Goal: Check status: Check status

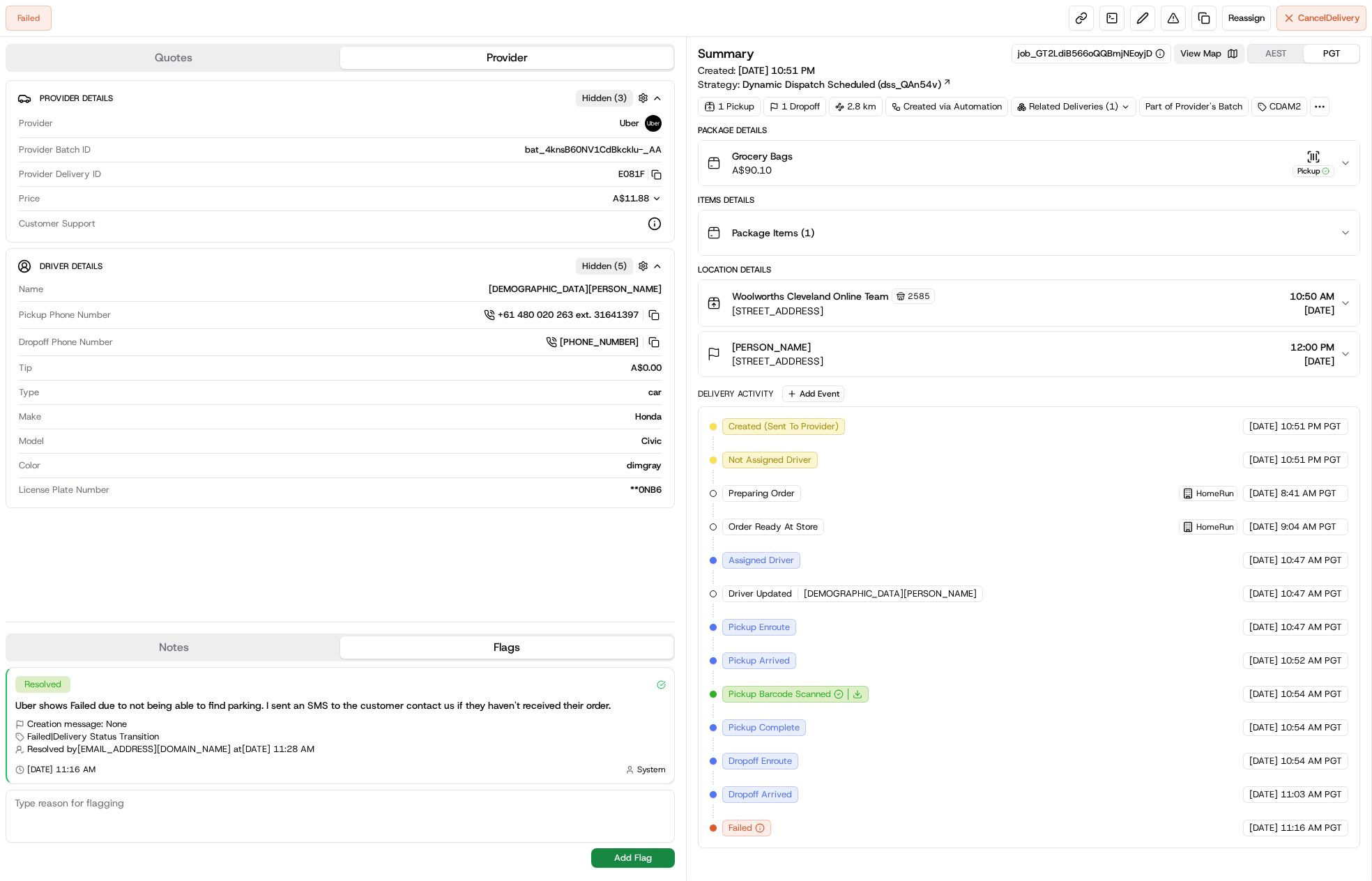
click at [1221, 50] on button "View Map" at bounding box center [1210, 53] width 71 height 19
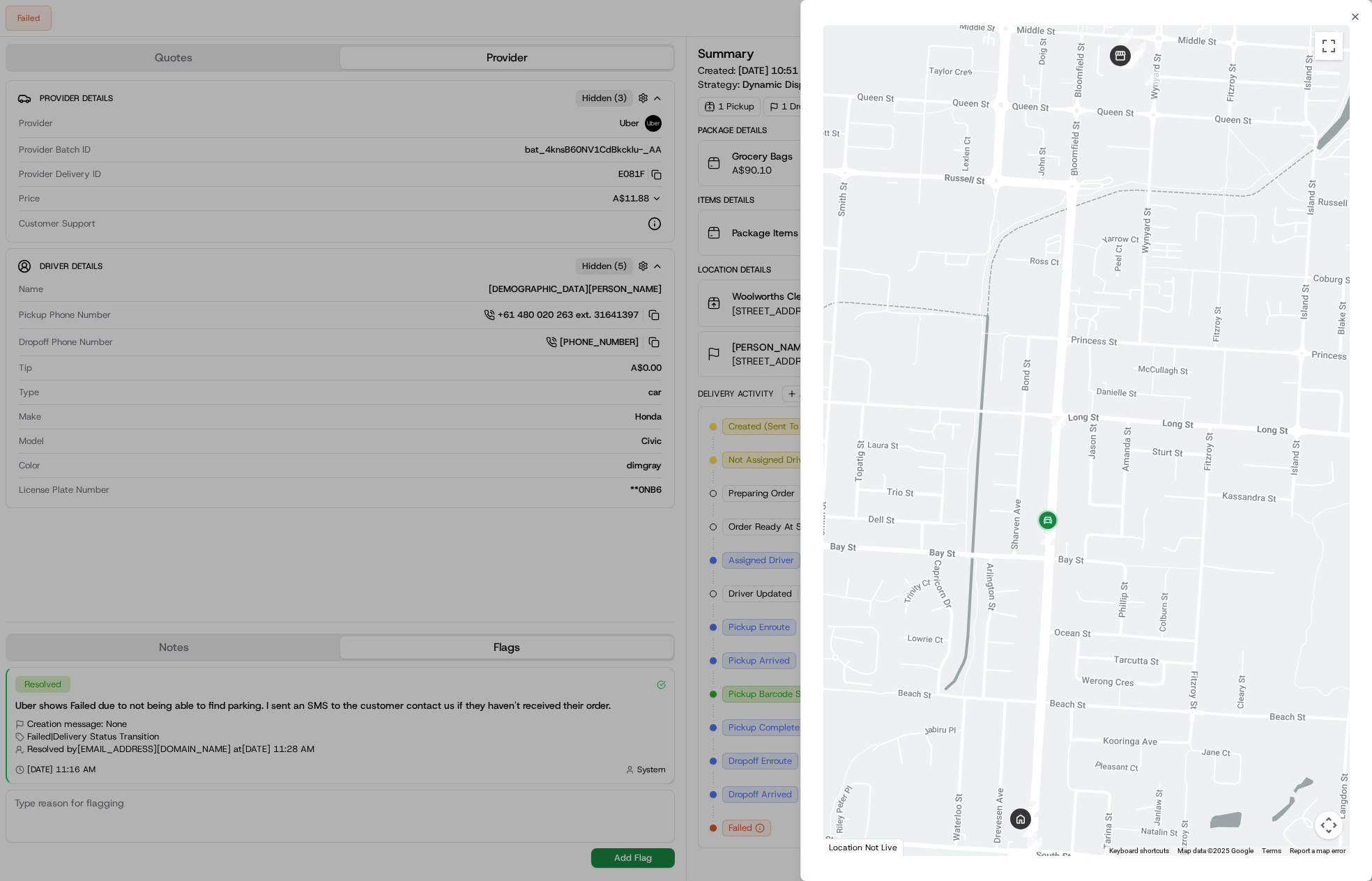
click at [673, 445] on div at bounding box center [686, 440] width 1372 height 881
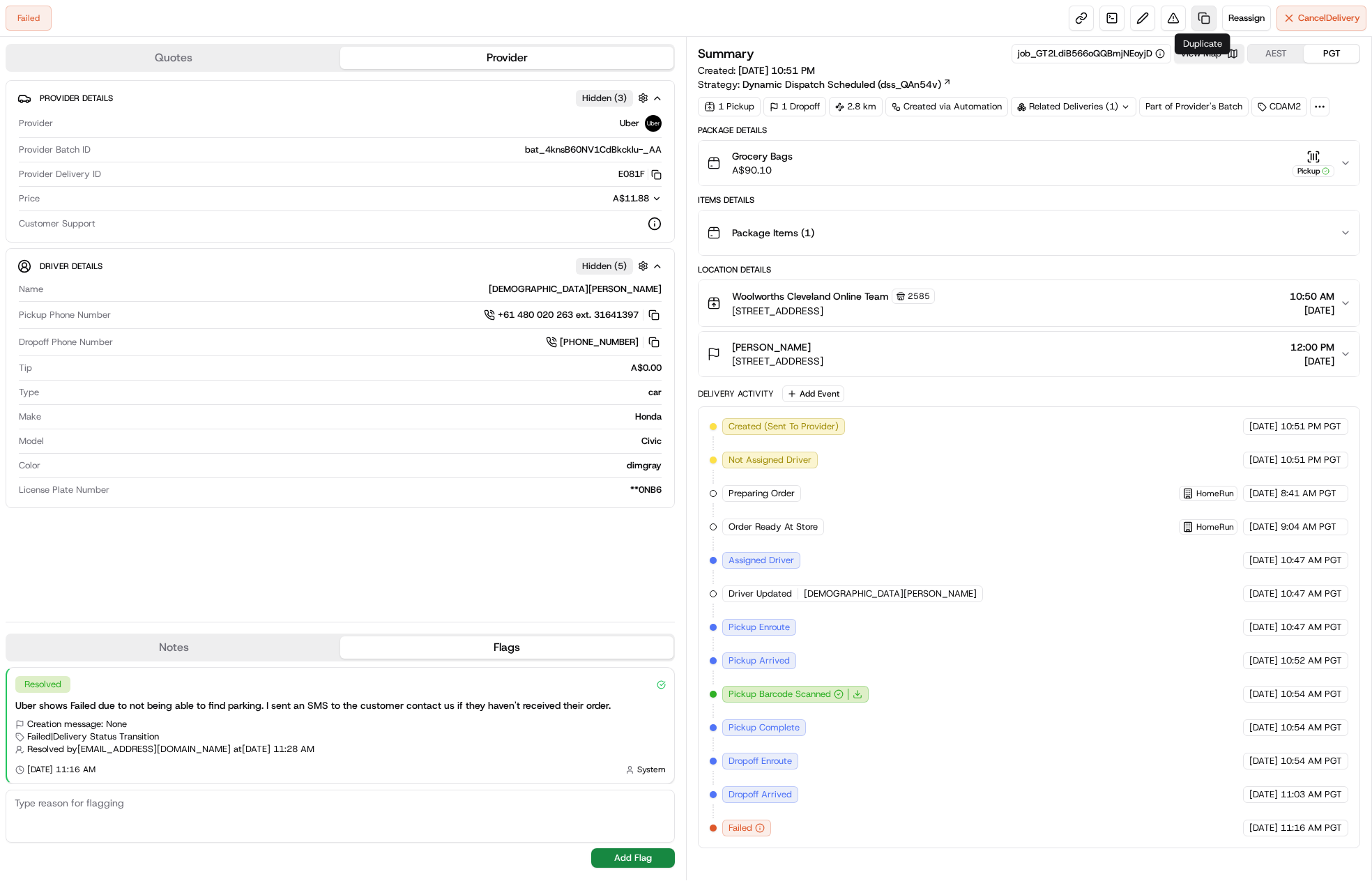
click at [1200, 27] on link at bounding box center [1204, 18] width 25 height 25
click at [1198, 53] on button "View Map" at bounding box center [1210, 53] width 71 height 19
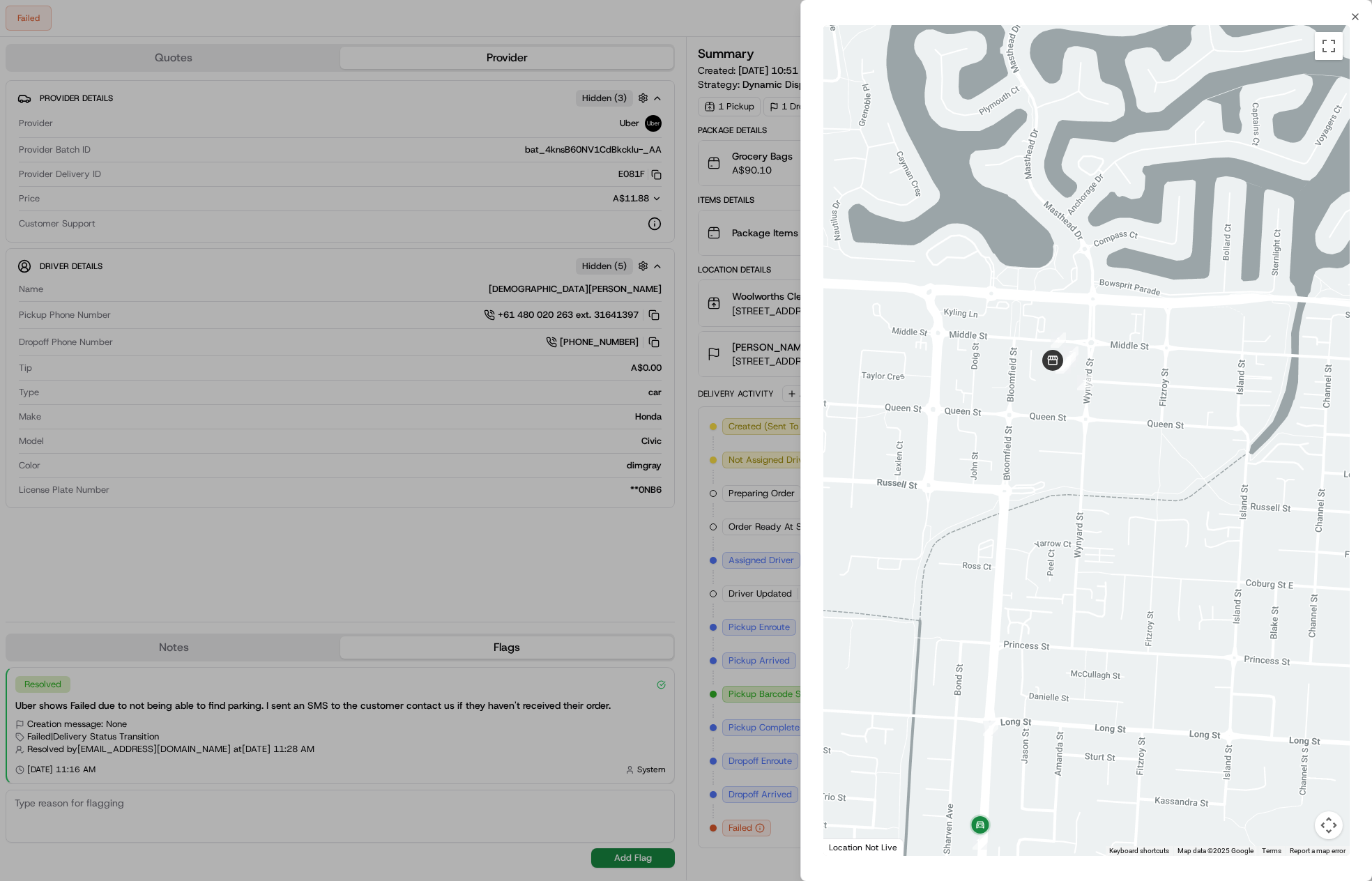
click at [767, 474] on div at bounding box center [686, 440] width 1372 height 881
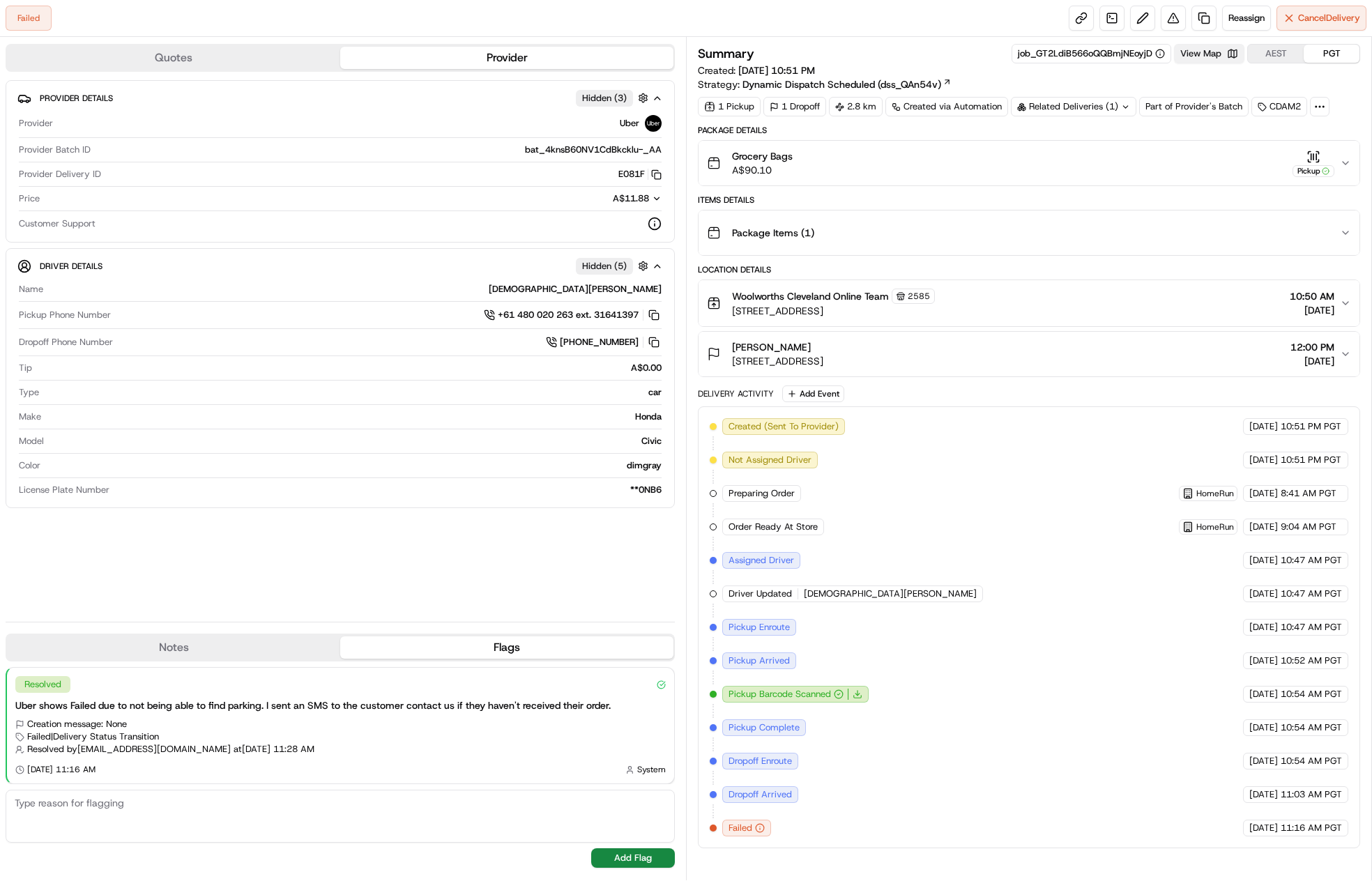
click at [1203, 58] on button "View Map" at bounding box center [1210, 53] width 71 height 19
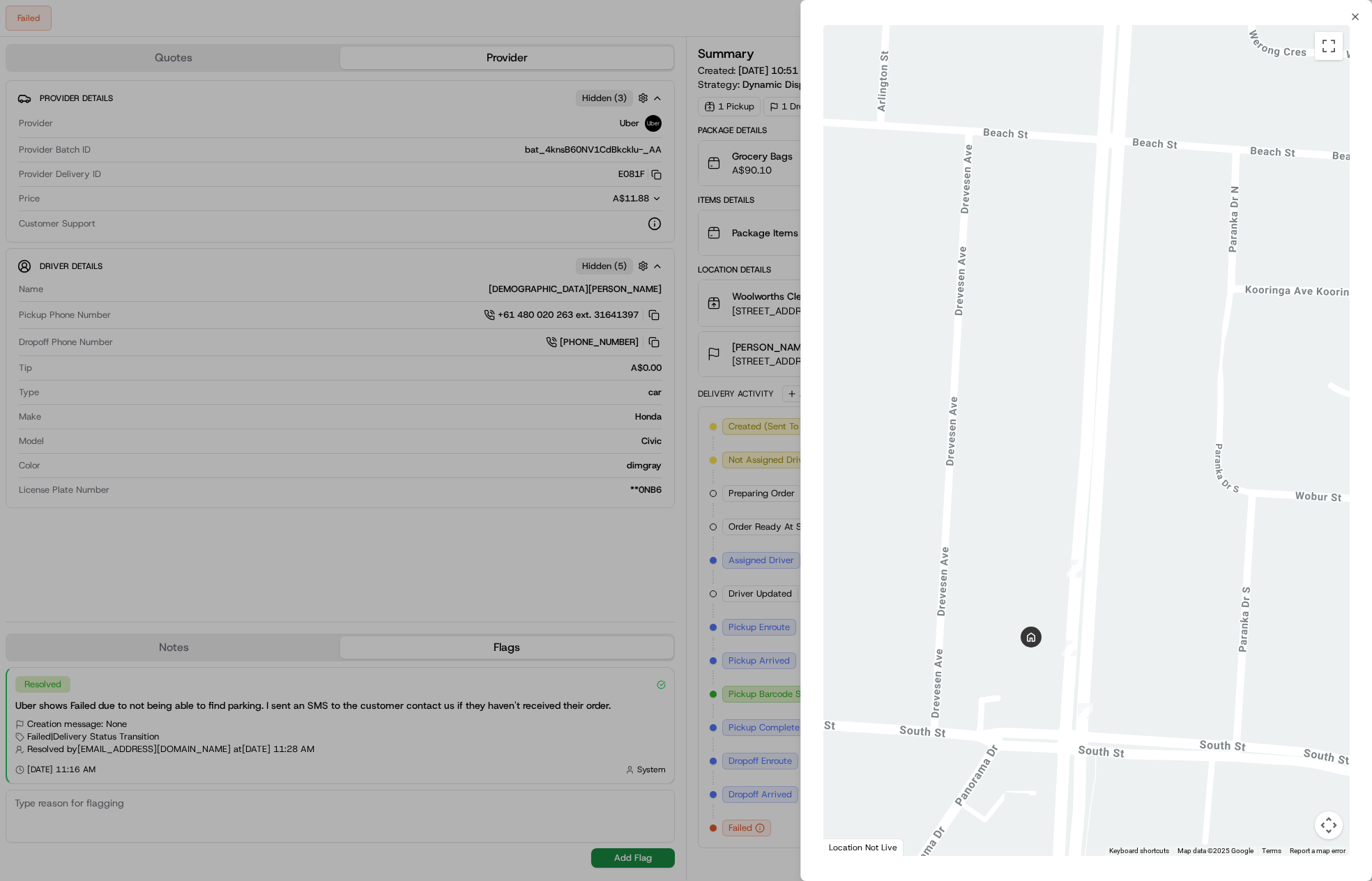
drag, startPoint x: 1182, startPoint y: 603, endPoint x: 1157, endPoint y: 828, distance: 226.4
click at [1157, 829] on div at bounding box center [1086, 440] width 527 height 831
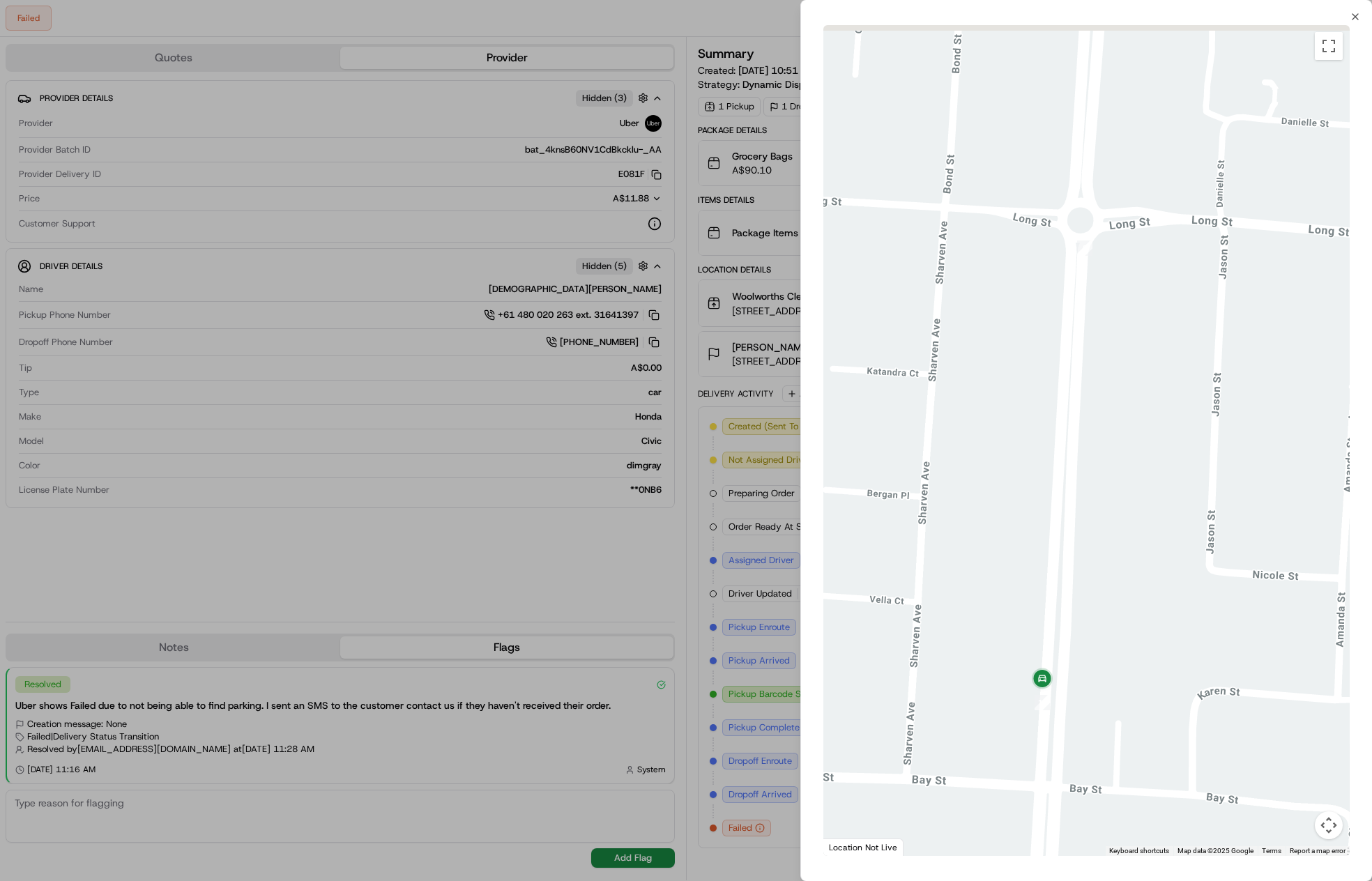
drag, startPoint x: 1132, startPoint y: 375, endPoint x: 1070, endPoint y: 642, distance: 274.1
click at [1070, 642] on div at bounding box center [1086, 440] width 527 height 831
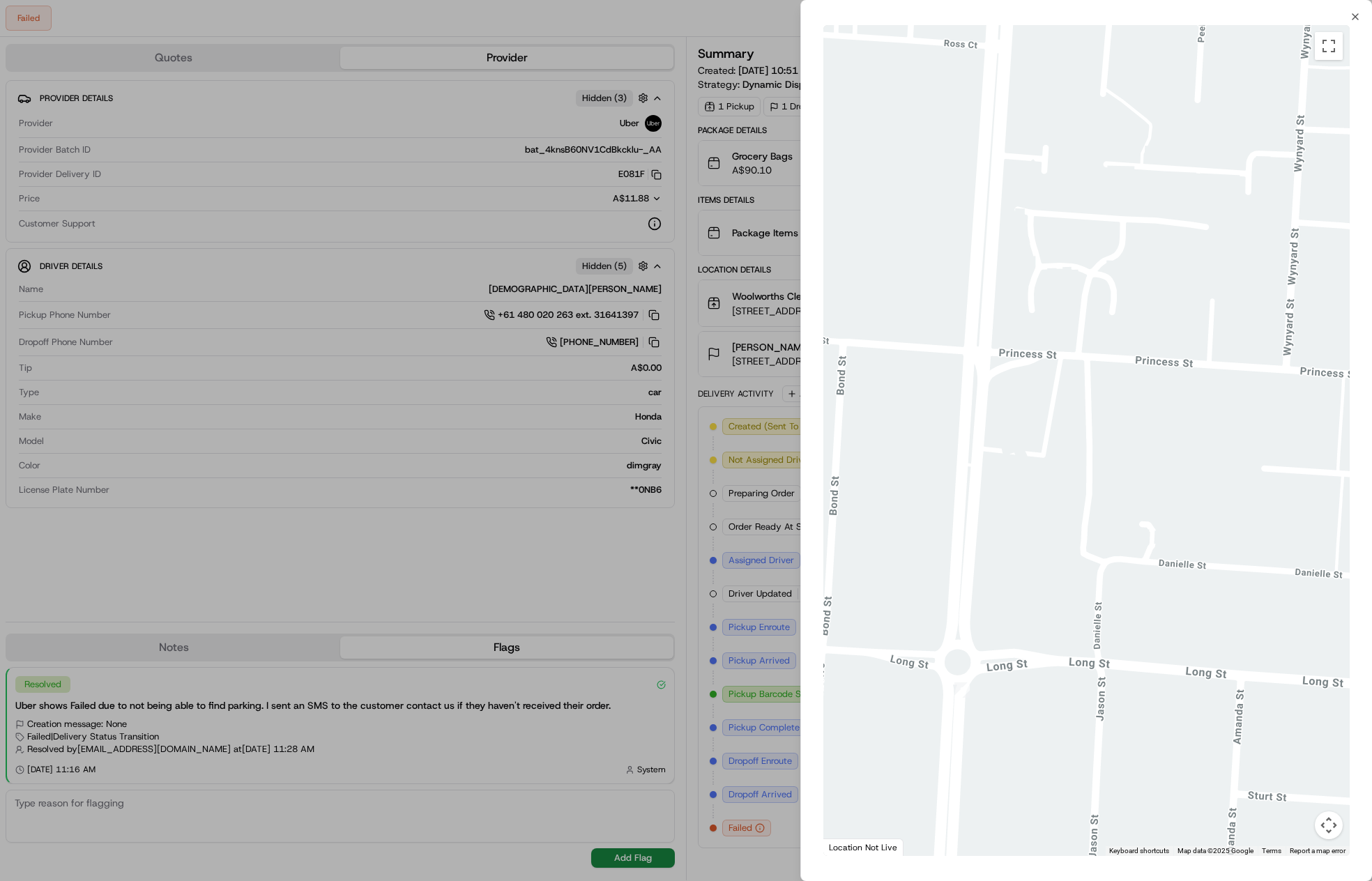
drag, startPoint x: 1080, startPoint y: 443, endPoint x: 1047, endPoint y: 627, distance: 186.9
click at [1047, 627] on div at bounding box center [1086, 440] width 527 height 831
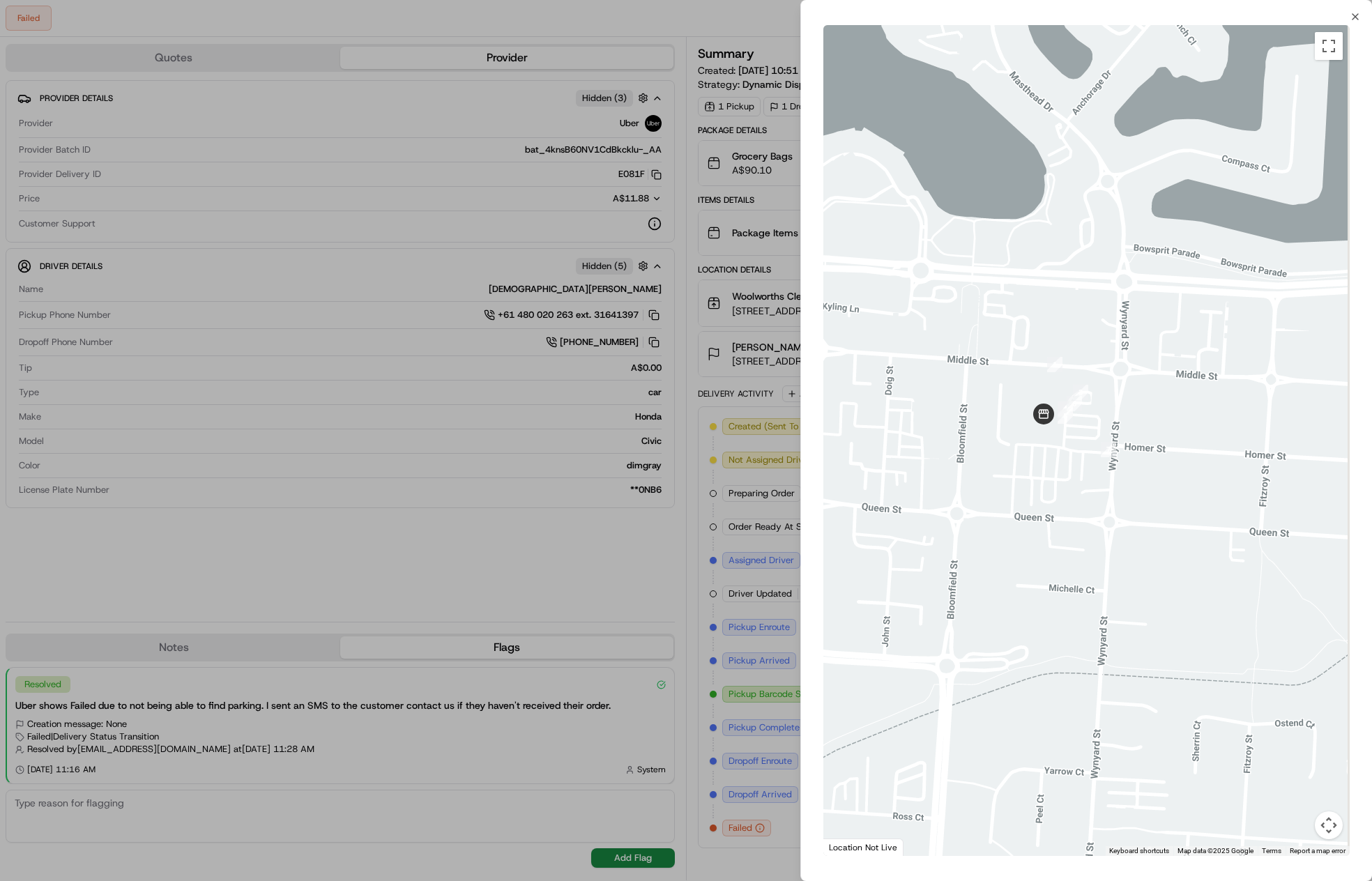
drag, startPoint x: 1062, startPoint y: 612, endPoint x: 1059, endPoint y: 632, distance: 20.2
click at [1059, 632] on div at bounding box center [1086, 440] width 527 height 831
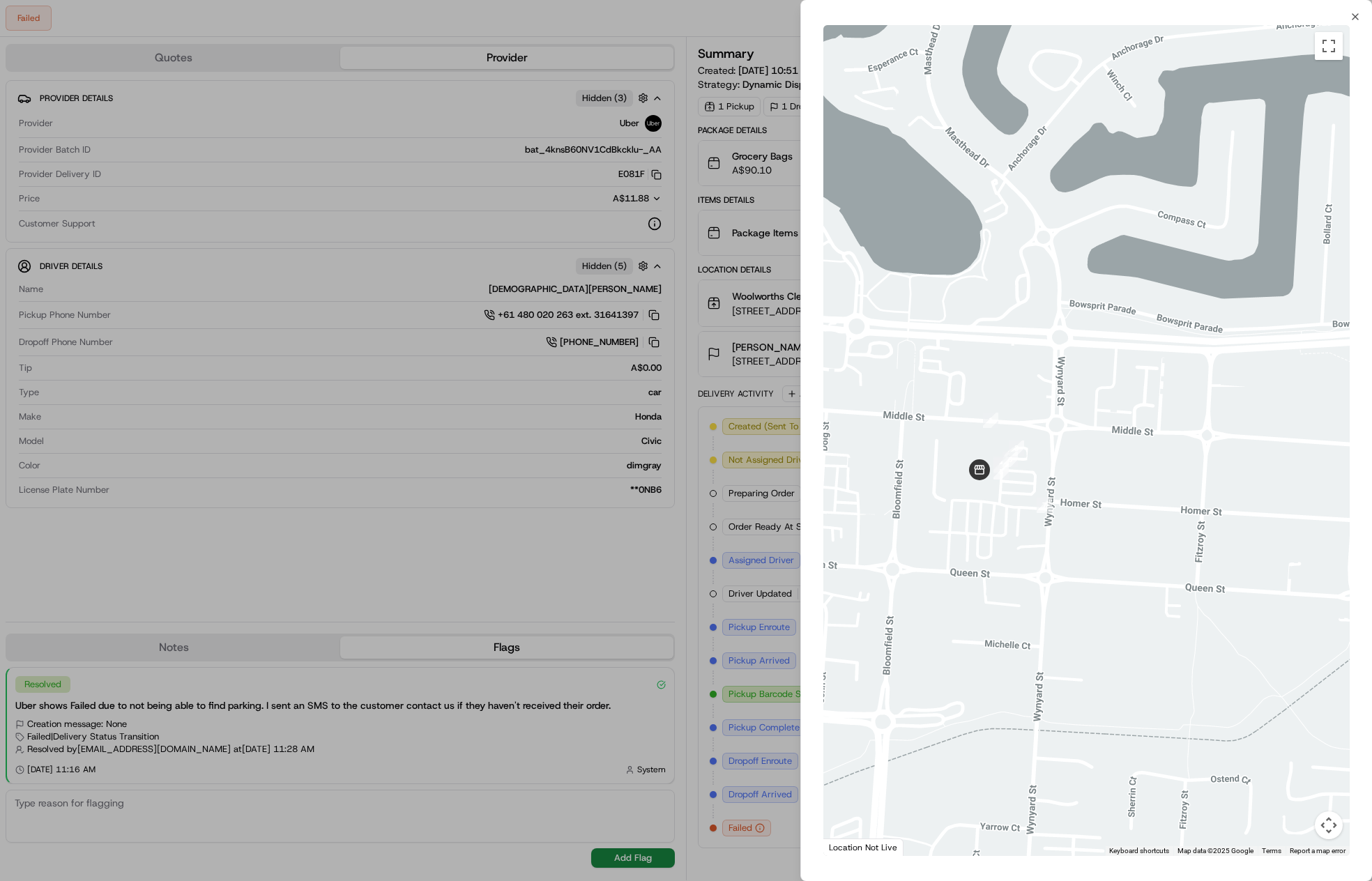
click at [702, 477] on div at bounding box center [686, 440] width 1372 height 881
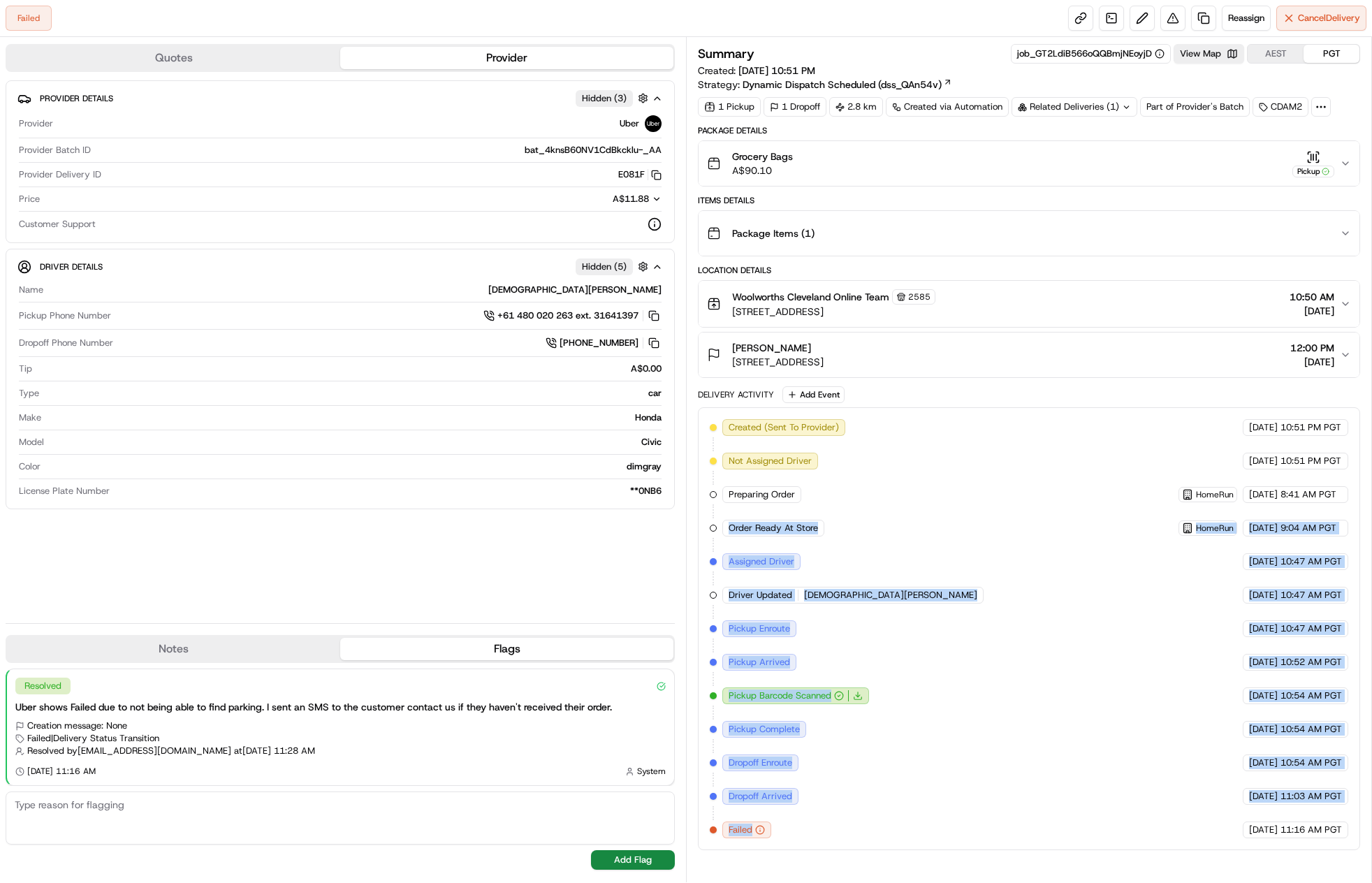
drag, startPoint x: 730, startPoint y: 515, endPoint x: 792, endPoint y: 830, distance: 321.0
click at [792, 830] on div "Created (Sent To Provider) Uber [DATE] 10:51 PM PGT Not Assigned Driver Uber [D…" at bounding box center [1029, 629] width 662 height 443
drag, startPoint x: 791, startPoint y: 830, endPoint x: 735, endPoint y: 423, distance: 410.8
click at [736, 423] on div "Created (Sent To Provider) Uber [DATE] 10:51 PM PGT Not Assigned Driver Uber [D…" at bounding box center [1029, 629] width 662 height 443
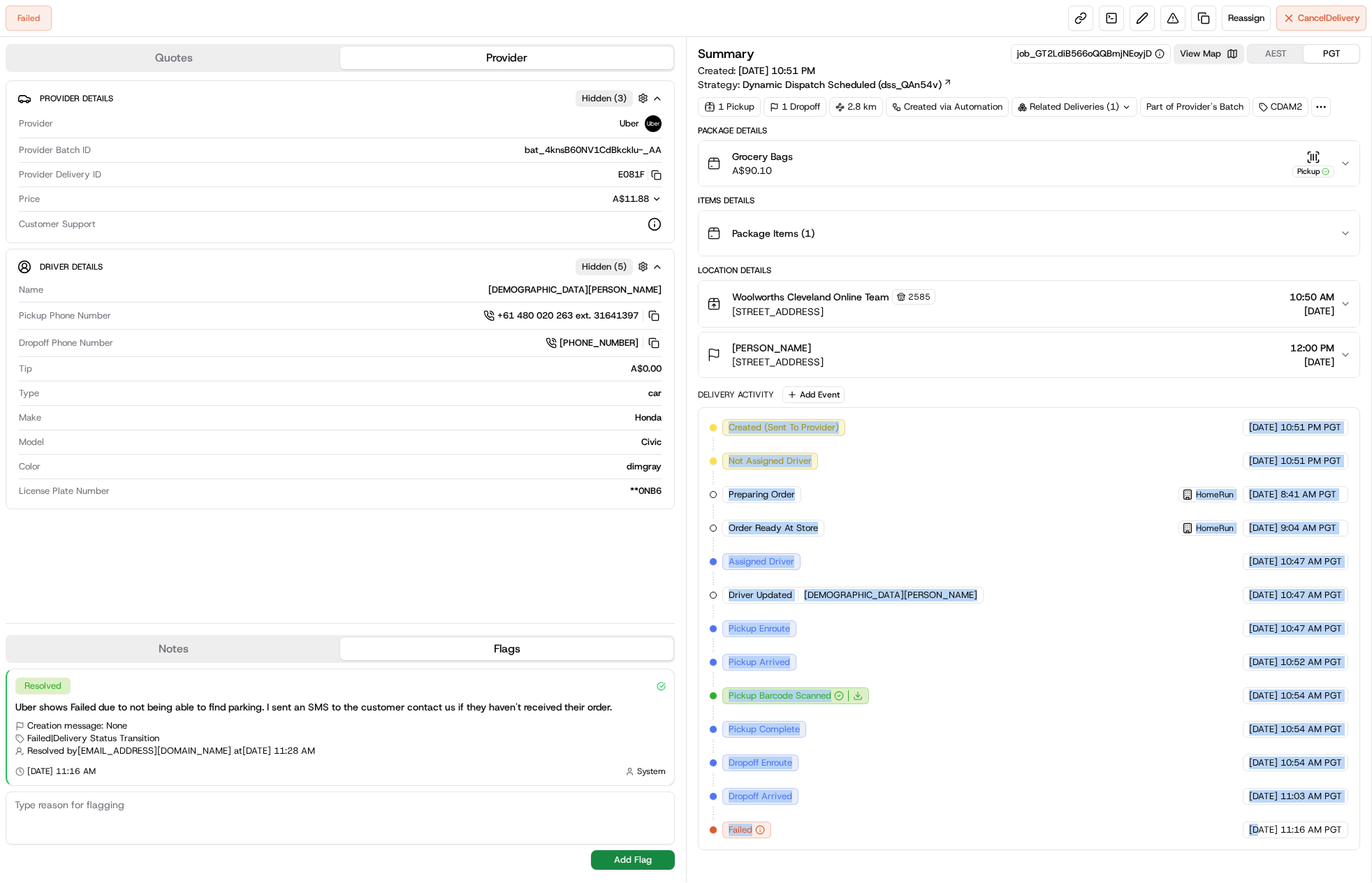
click at [735, 423] on span "Created (Sent To Provider)" at bounding box center [783, 427] width 111 height 12
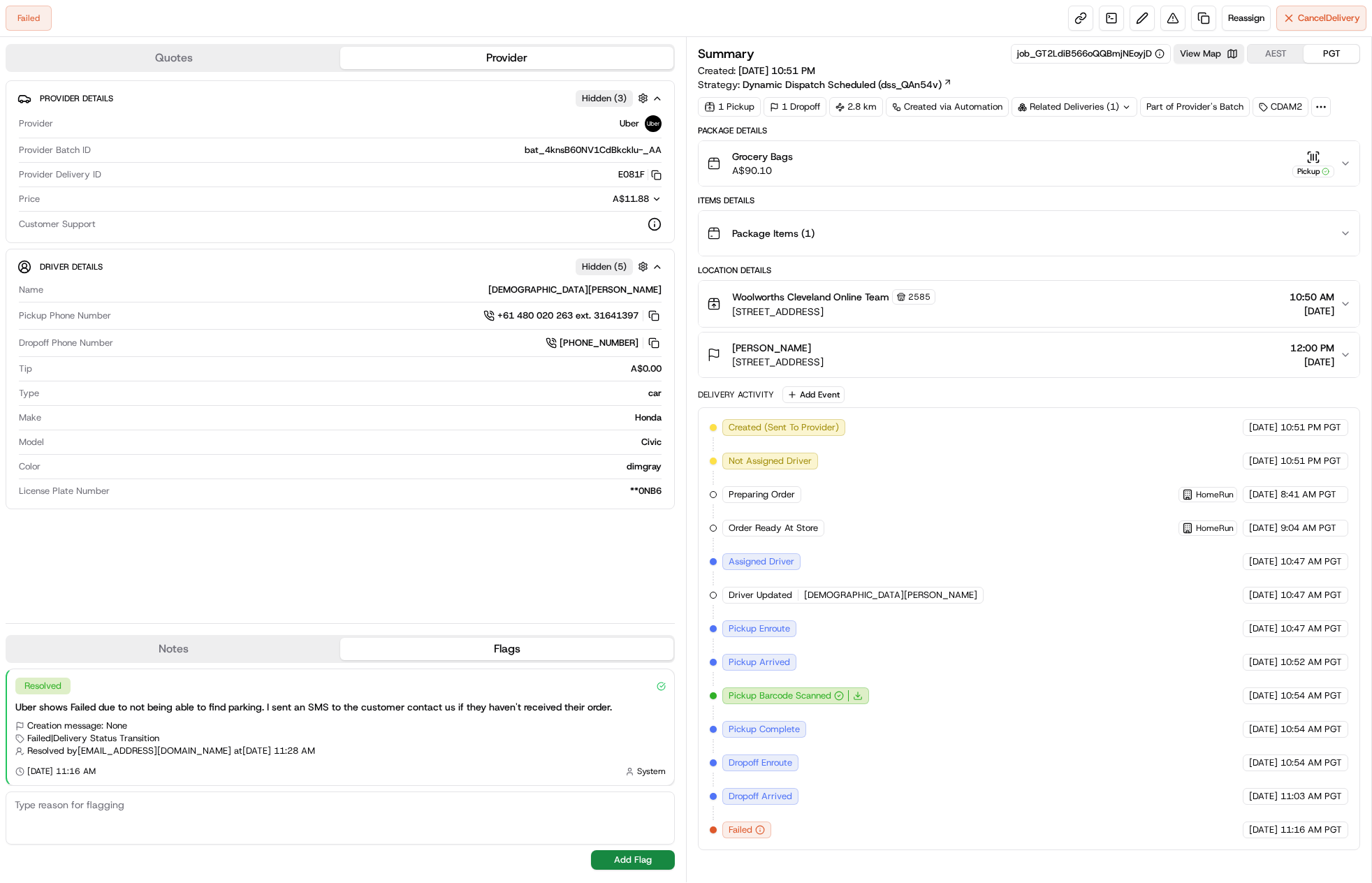
drag, startPoint x: 728, startPoint y: 421, endPoint x: 1268, endPoint y: 826, distance: 675.0
click at [1268, 826] on div "Created (Sent To Provider) Uber [DATE] 10:51 PM PGT Not Assigned Driver Uber [D…" at bounding box center [1029, 628] width 638 height 419
drag, startPoint x: 1265, startPoint y: 826, endPoint x: 1275, endPoint y: 683, distance: 143.3
click at [1265, 826] on span "[DATE]" at bounding box center [1263, 830] width 29 height 12
click at [1288, 51] on button "AEST" at bounding box center [1275, 53] width 56 height 18
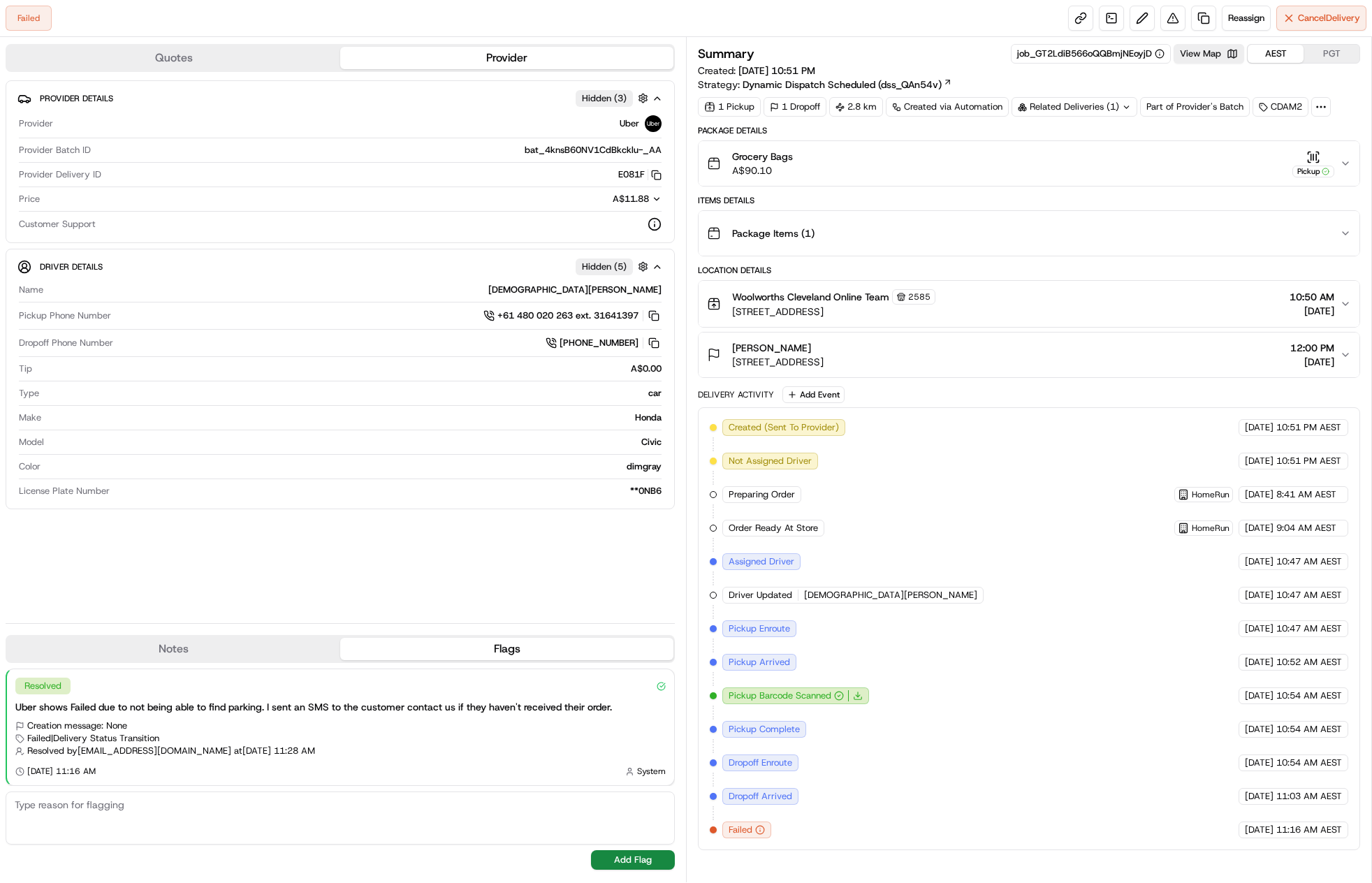
click at [1131, 651] on div "Created (Sent To Provider) Uber [DATE] 10:51 PM AEST Not Assigned Driver Uber […" at bounding box center [1029, 628] width 638 height 419
drag, startPoint x: 722, startPoint y: 823, endPoint x: 1027, endPoint y: 822, distance: 305.0
click at [1027, 822] on div "Created (Sent To Provider) Uber [DATE] 10:51 PM AEST Not Assigned Driver Uber […" at bounding box center [1029, 628] width 638 height 419
drag, startPoint x: 725, startPoint y: 822, endPoint x: 895, endPoint y: 817, distance: 170.1
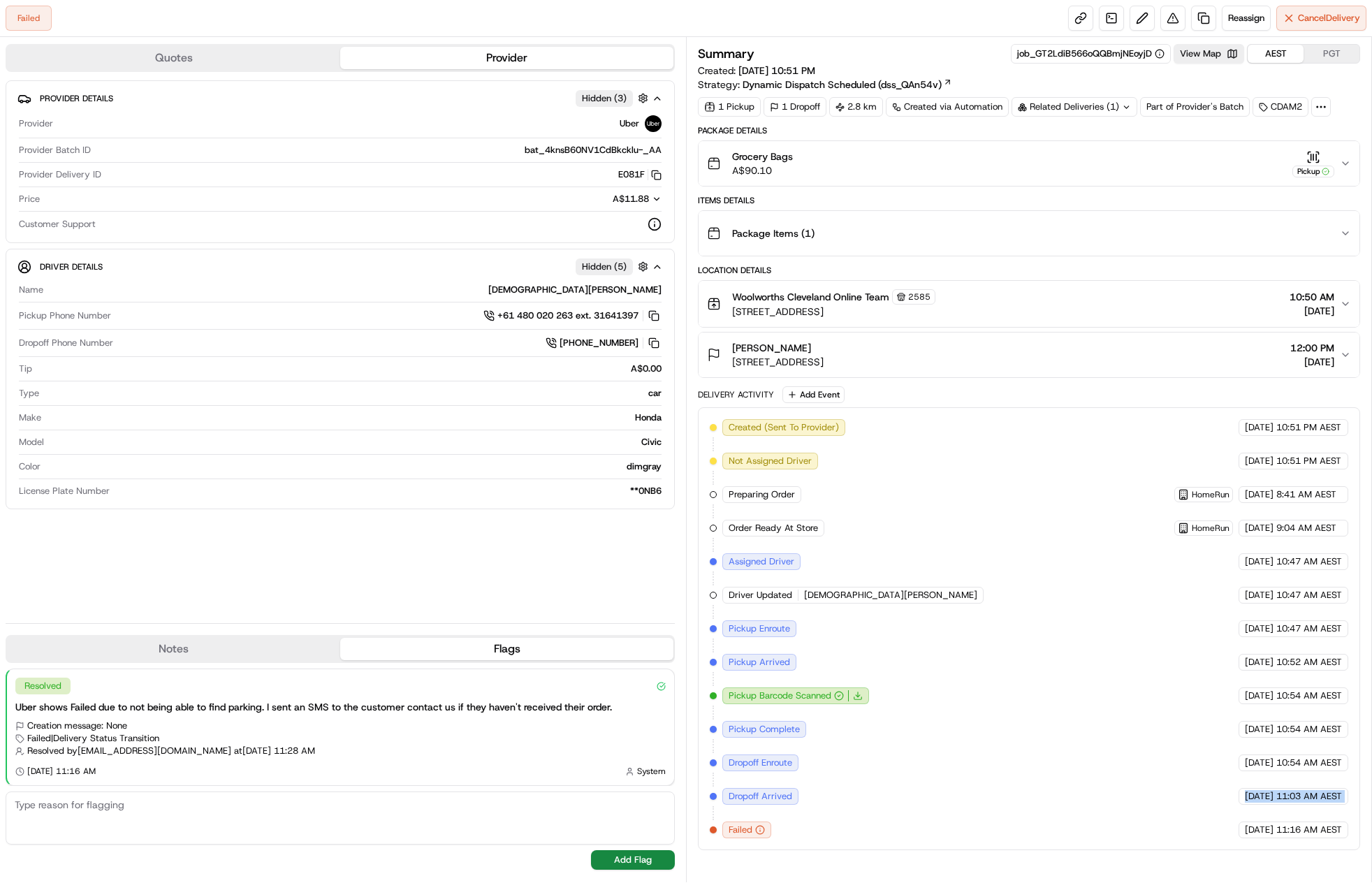
click at [895, 817] on div "Created (Sent To Provider) Uber [DATE] 10:51 PM AEST Not Assigned Driver Uber […" at bounding box center [1029, 628] width 638 height 419
